Goal: Task Accomplishment & Management: Manage account settings

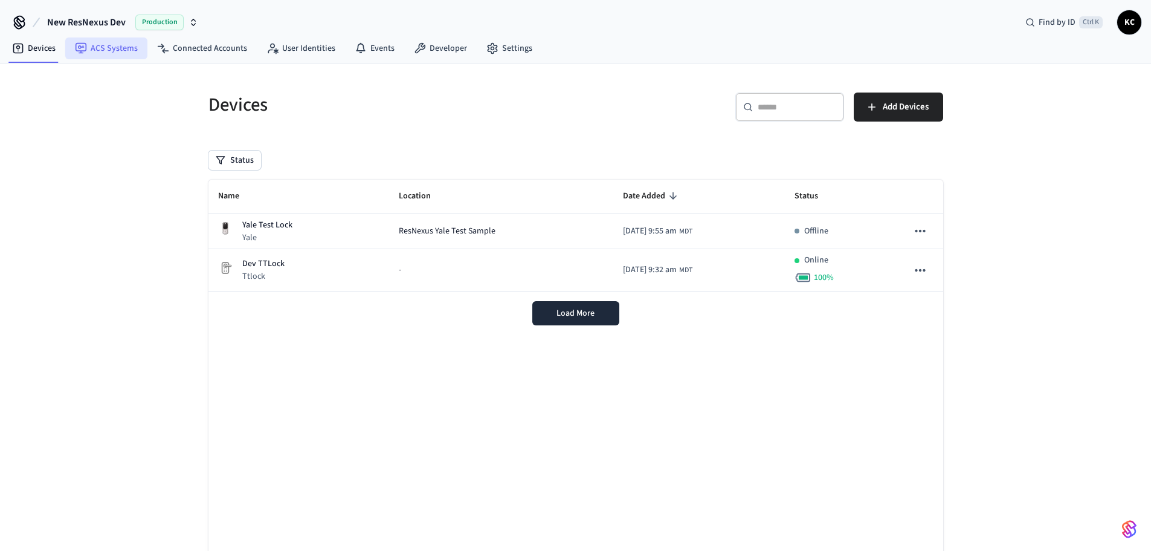
click at [118, 44] on link "ACS Systems" at bounding box center [106, 48] width 82 height 22
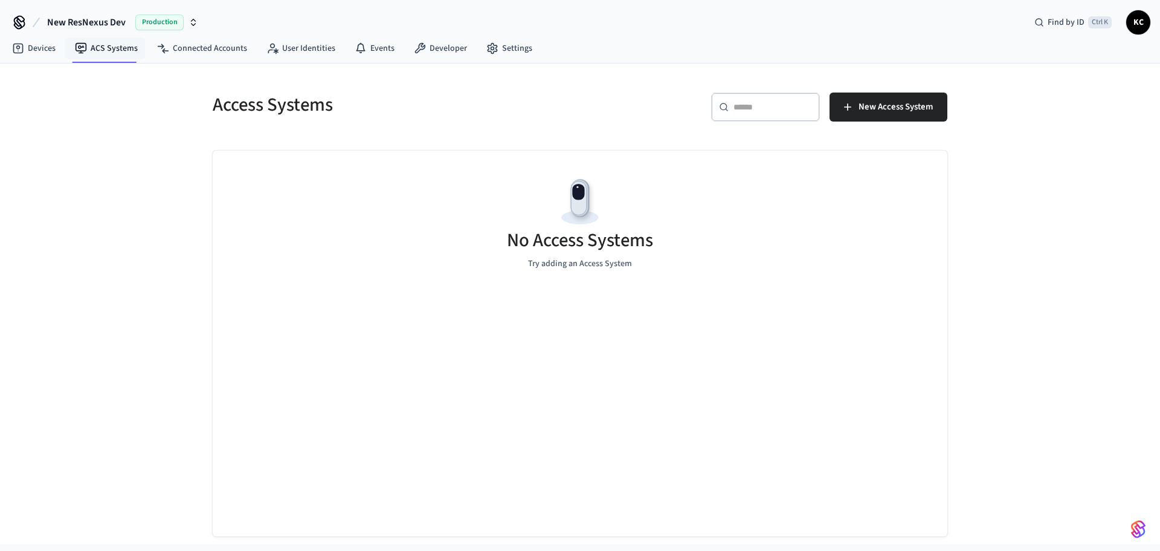
click at [1142, 19] on span "KC" at bounding box center [1139, 22] width 22 height 22
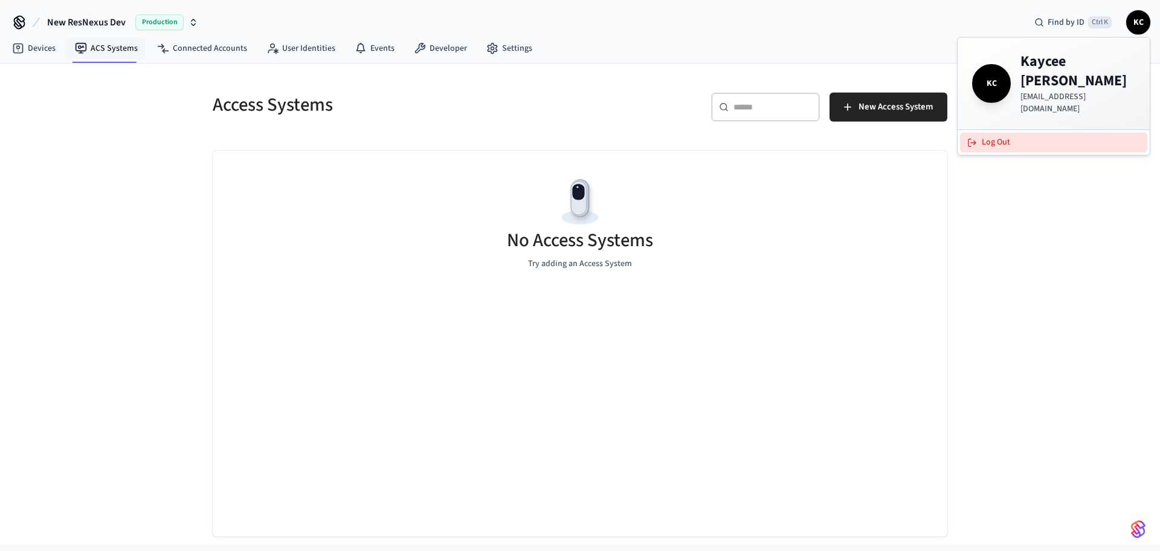
click at [1042, 132] on button "Log Out" at bounding box center [1053, 142] width 187 height 20
